Goal: Information Seeking & Learning: Check status

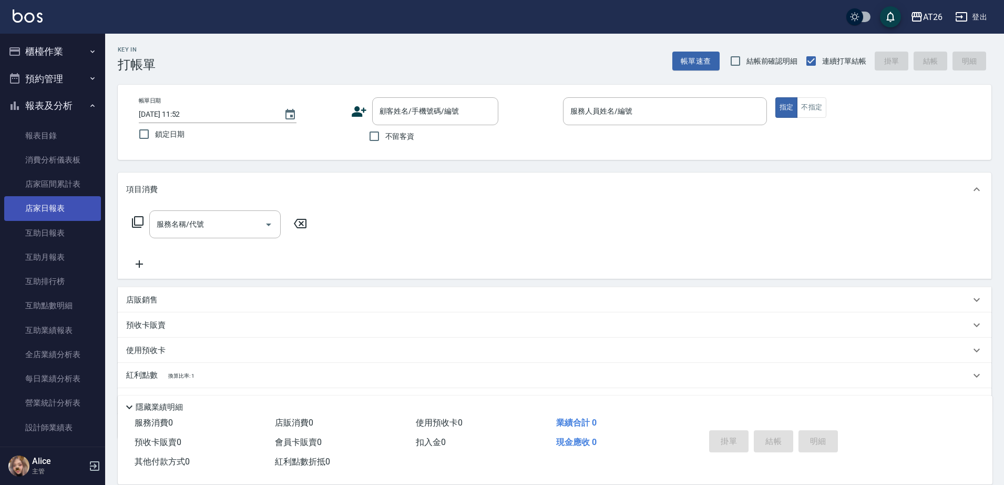
click at [70, 211] on link "店家日報表" at bounding box center [52, 208] width 97 height 24
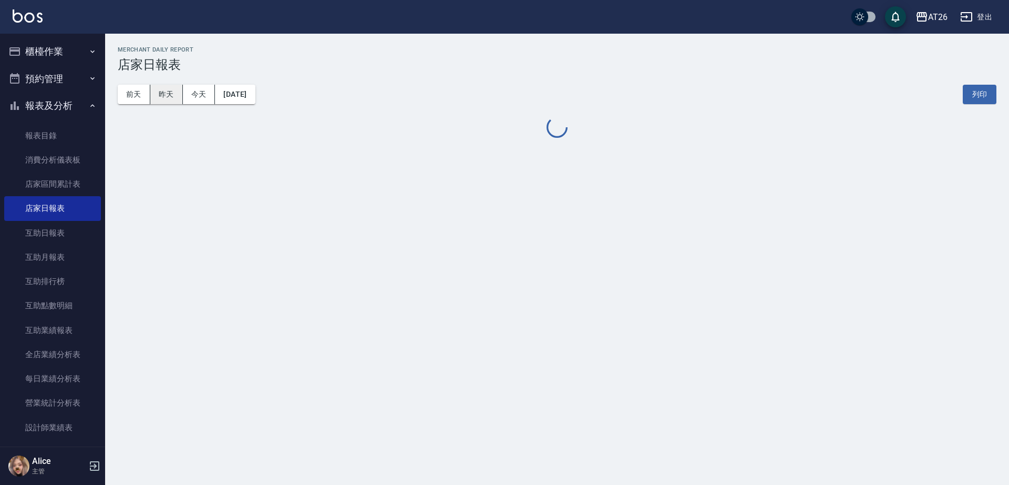
click at [170, 90] on button "昨天" at bounding box center [166, 94] width 33 height 19
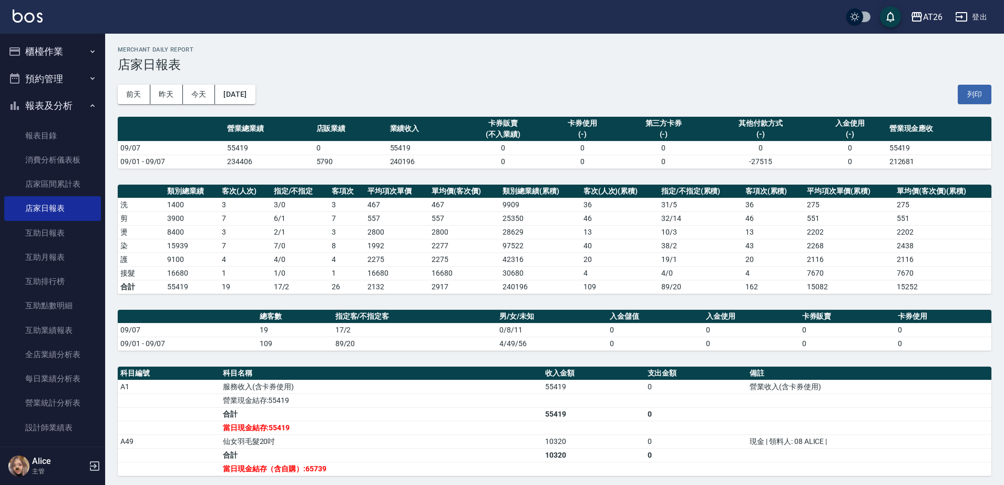
click at [253, 84] on div "[DATE] [DATE] [DATE] [DATE] 列印" at bounding box center [555, 94] width 874 height 45
click at [250, 112] on div "[DATE] [DATE] [DATE] [DATE] 列印" at bounding box center [555, 94] width 874 height 45
click at [247, 108] on div "[DATE] [DATE] [DATE] [DATE] 列印" at bounding box center [555, 94] width 874 height 45
click at [246, 85] on button "[DATE]" at bounding box center [235, 94] width 40 height 19
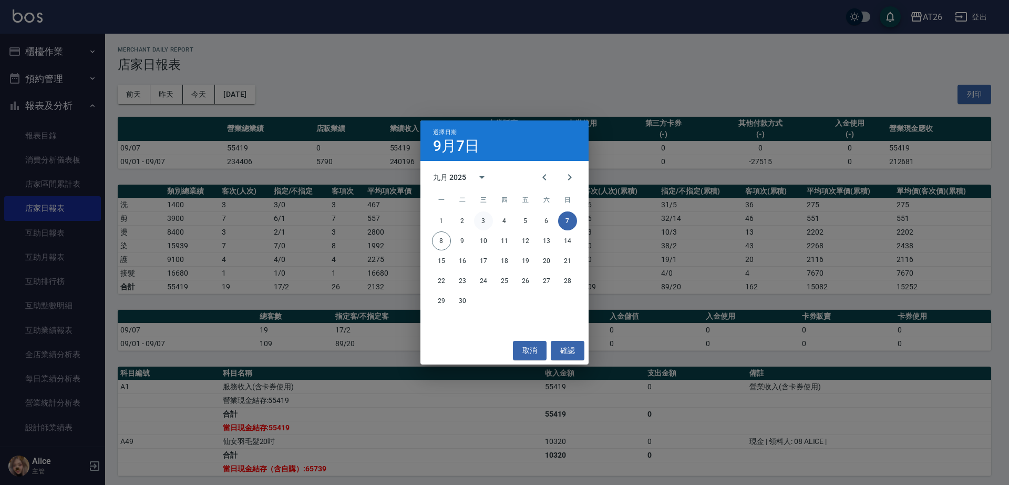
click at [488, 213] on button "3" at bounding box center [483, 220] width 19 height 19
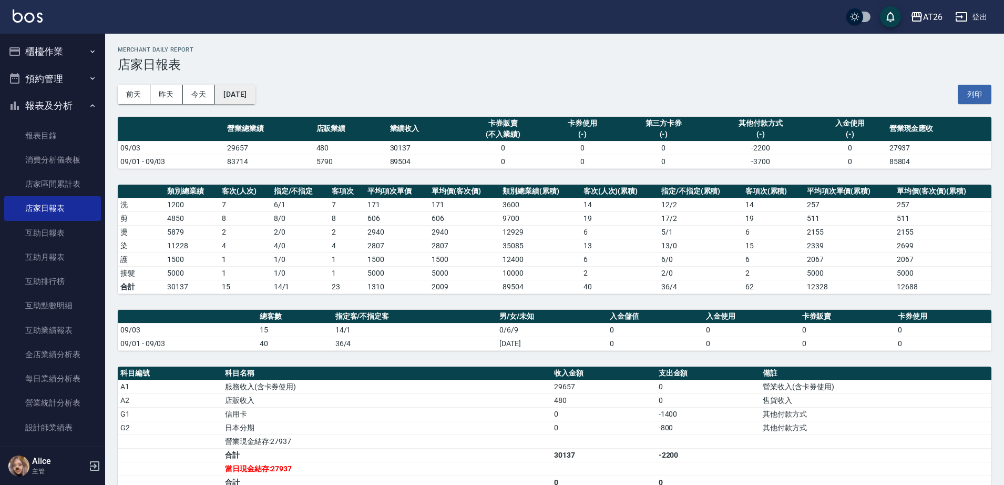
click at [243, 96] on button "[DATE]" at bounding box center [235, 94] width 40 height 19
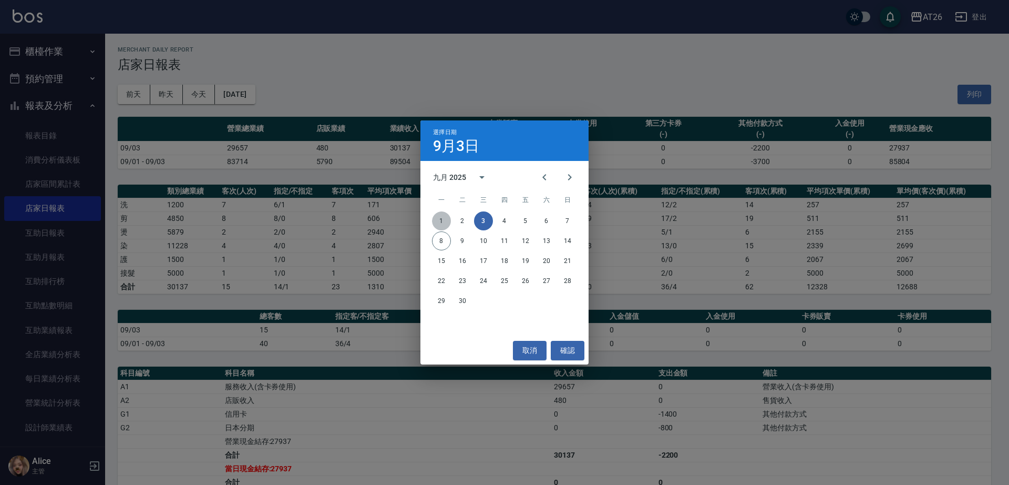
click at [443, 225] on button "1" at bounding box center [441, 220] width 19 height 19
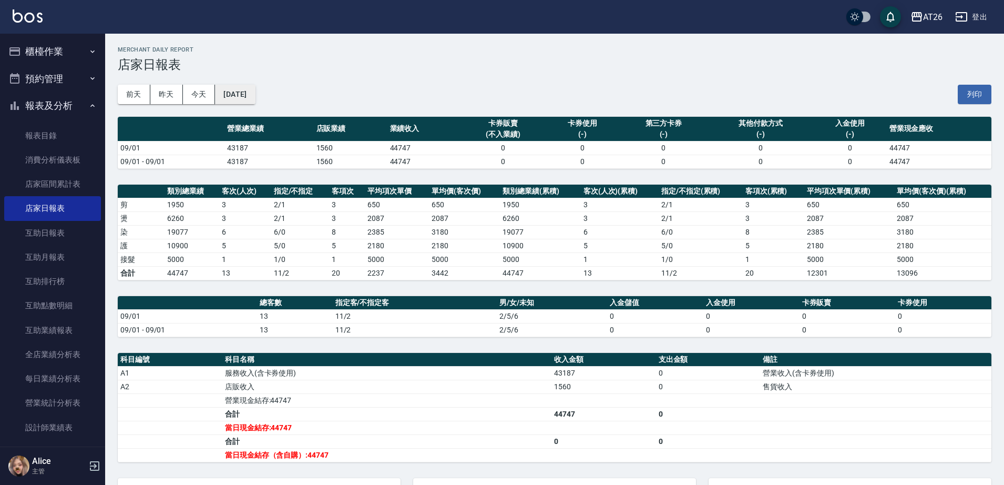
click at [231, 92] on button "[DATE]" at bounding box center [235, 94] width 40 height 19
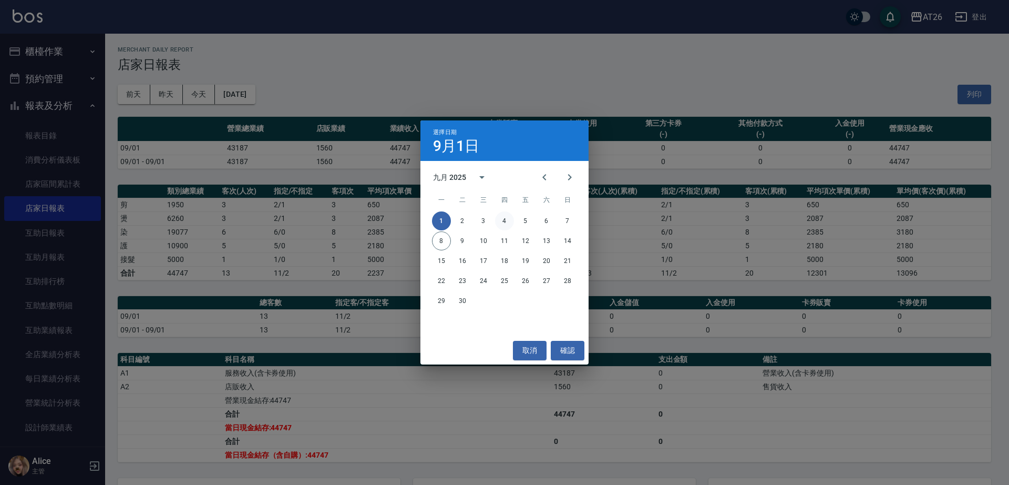
click at [503, 212] on button "4" at bounding box center [504, 220] width 19 height 19
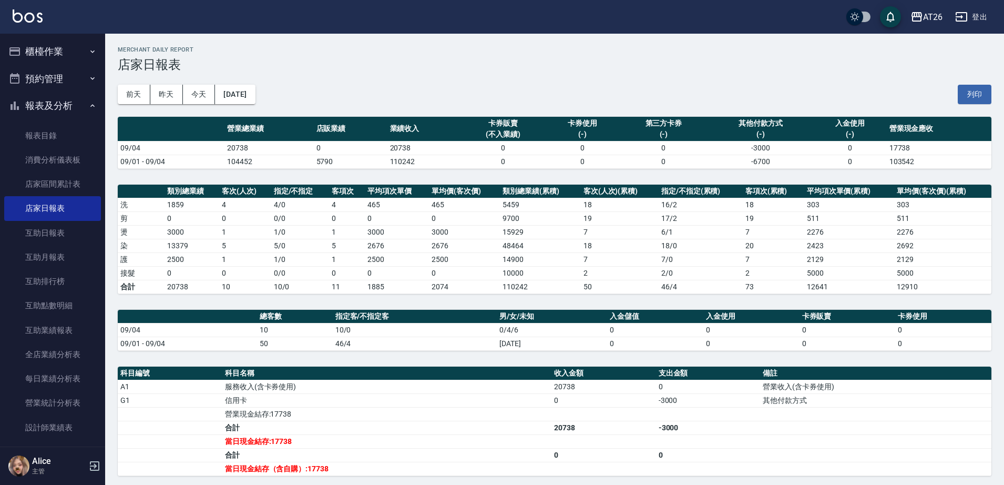
scroll to position [131, 0]
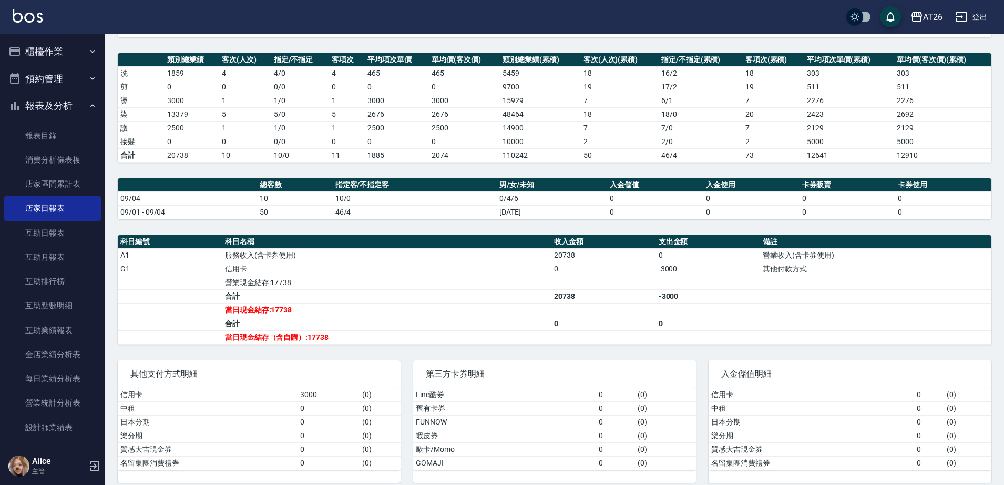
click at [50, 33] on div "AT26 登出" at bounding box center [502, 17] width 1004 height 34
click at [52, 54] on button "櫃檯作業" at bounding box center [52, 51] width 97 height 27
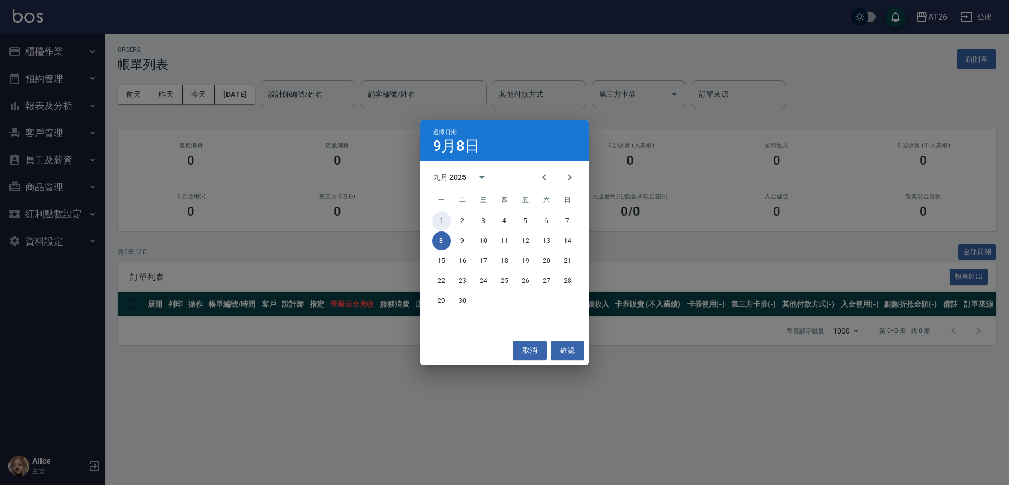
click at [437, 213] on button "1" at bounding box center [441, 220] width 19 height 19
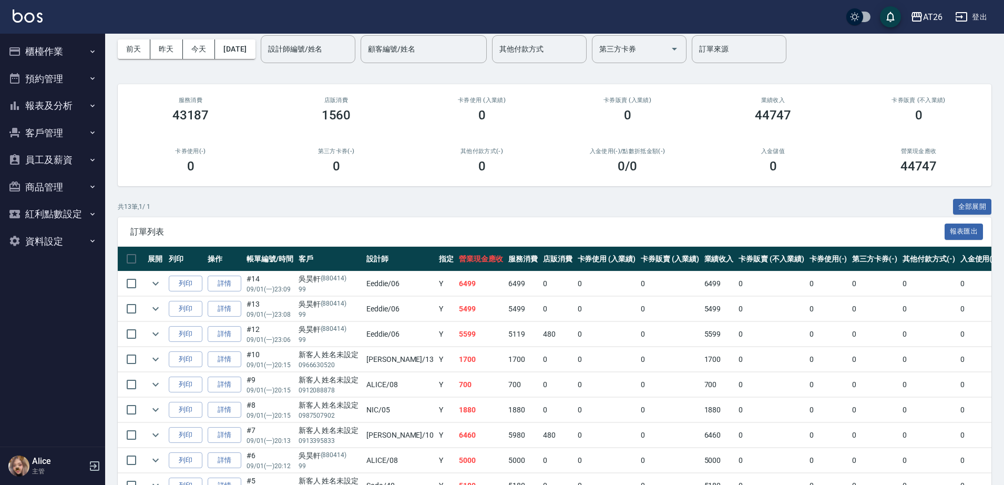
scroll to position [66, 0]
